Goal: Find specific page/section: Find specific page/section

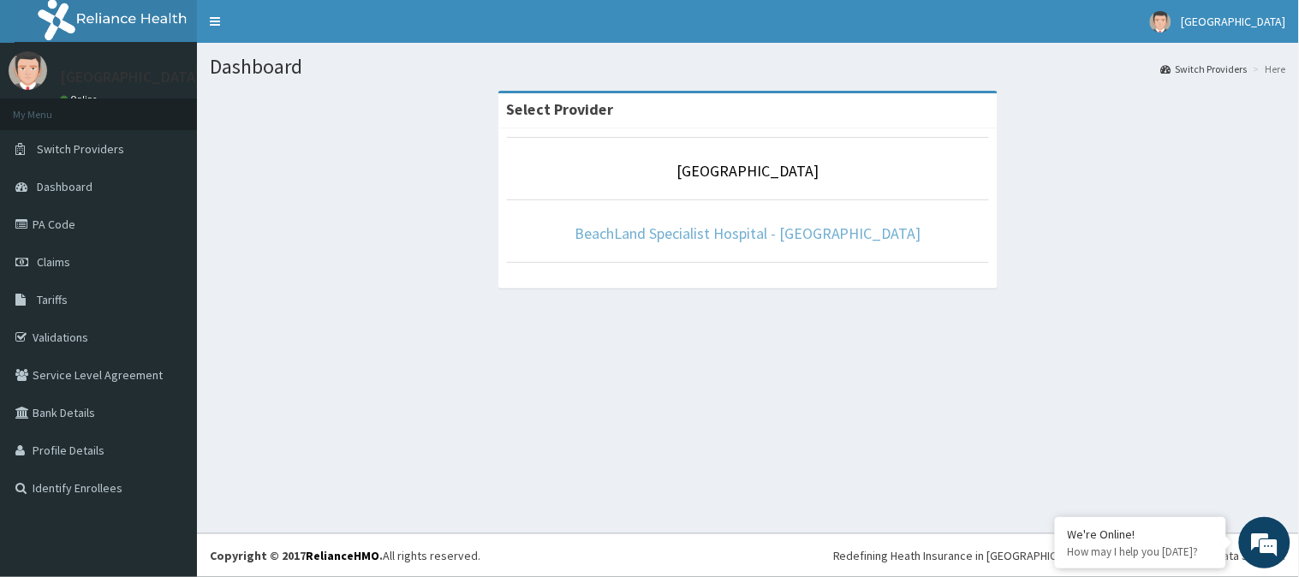
click at [775, 232] on link "BeachLand Specialist Hospital - [GEOGRAPHIC_DATA]" at bounding box center [747, 233] width 347 height 20
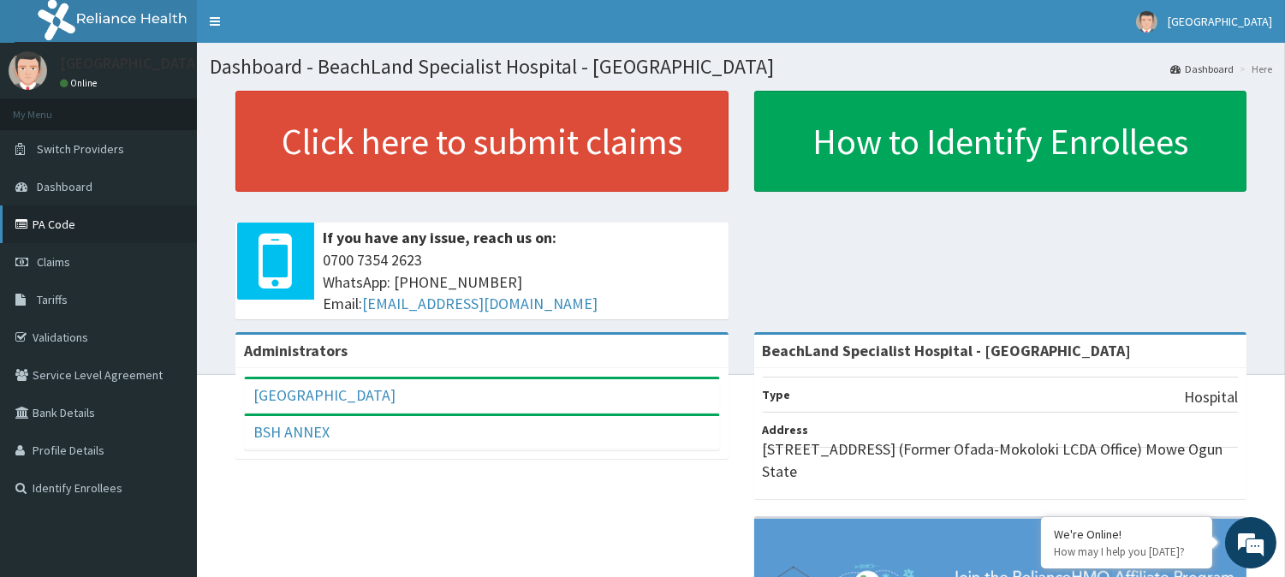
click at [98, 218] on link "PA Code" at bounding box center [98, 224] width 197 height 38
